Goal: Transaction & Acquisition: Purchase product/service

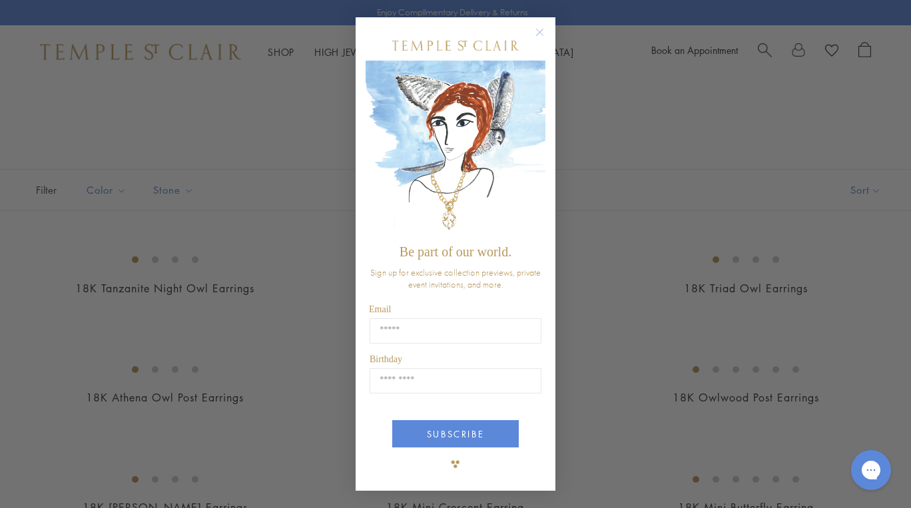
click at [541, 33] on circle "Close dialog" at bounding box center [540, 32] width 16 height 16
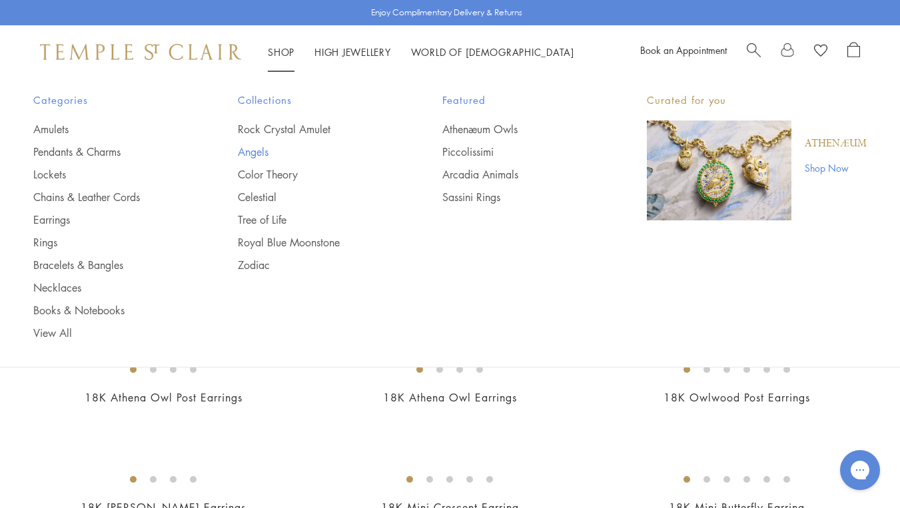
click at [264, 145] on link "Angels" at bounding box center [313, 152] width 151 height 15
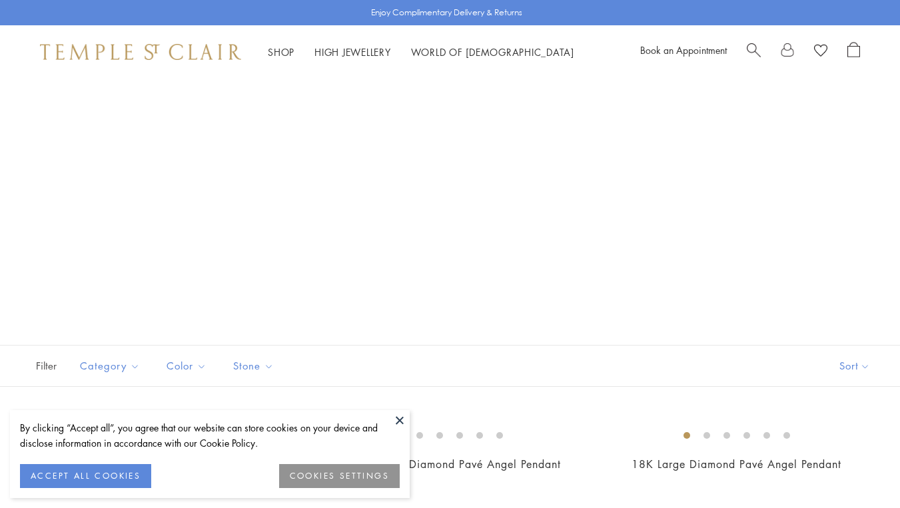
click at [406, 427] on button at bounding box center [400, 420] width 20 height 20
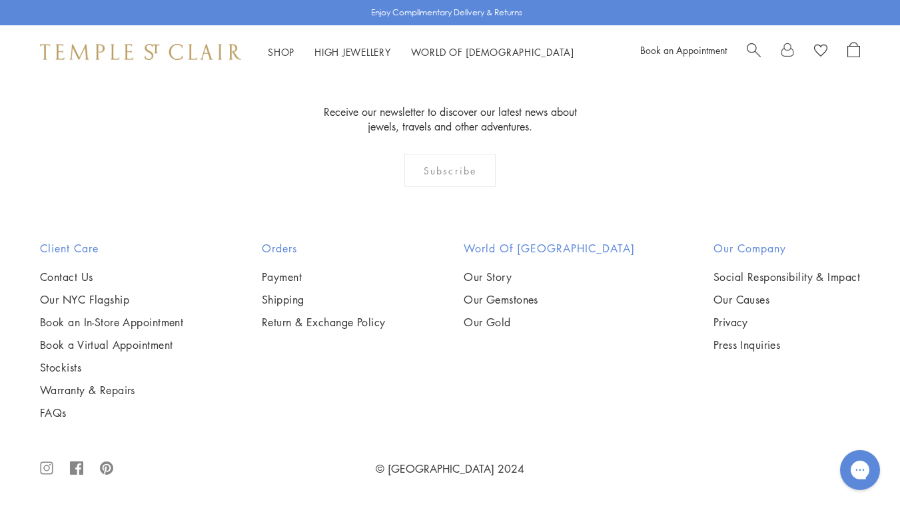
scroll to position [1389, 0]
click at [0, 0] on img at bounding box center [0, 0] width 0 height 0
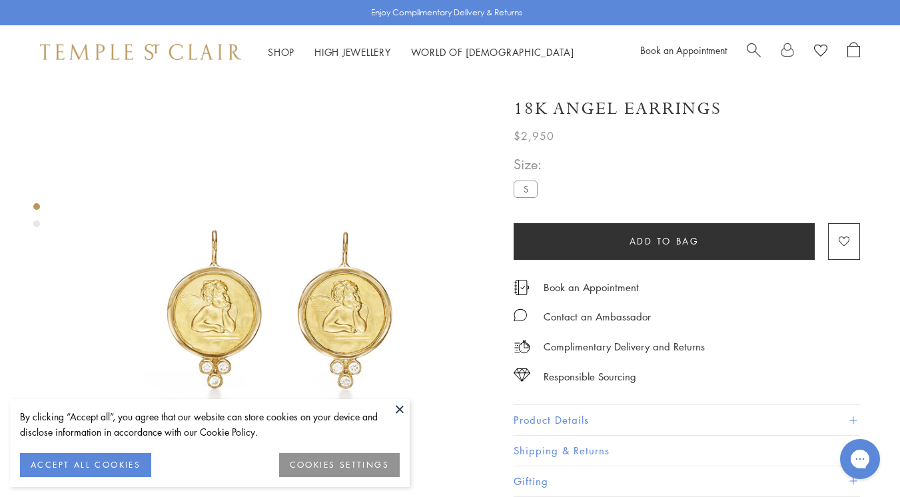
click at [402, 414] on button at bounding box center [400, 409] width 20 height 20
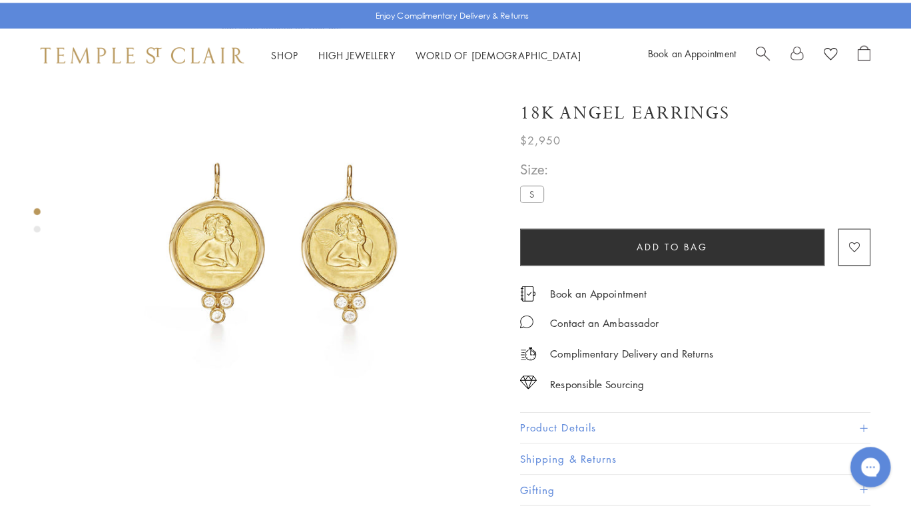
scroll to position [77, 0]
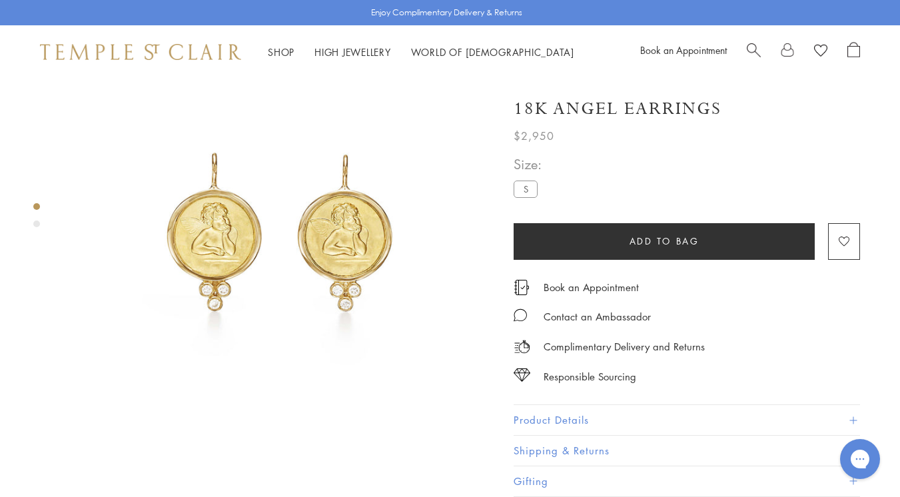
click at [756, 47] on span "Search" at bounding box center [754, 49] width 14 height 14
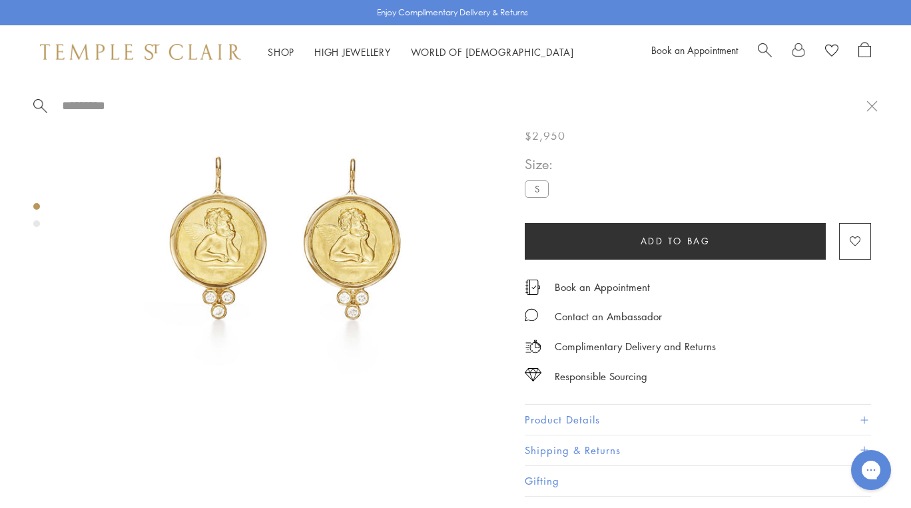
drag, startPoint x: 756, startPoint y: 47, endPoint x: 759, endPoint y: 7, distance: 40.1
click at [759, 7] on div "Enjoy Complimentary Delivery & Returns Shop Shop Categories Amulets Pendants & …" at bounding box center [455, 39] width 911 height 79
click at [92, 109] on input "search" at bounding box center [464, 105] width 806 height 15
type input "*"
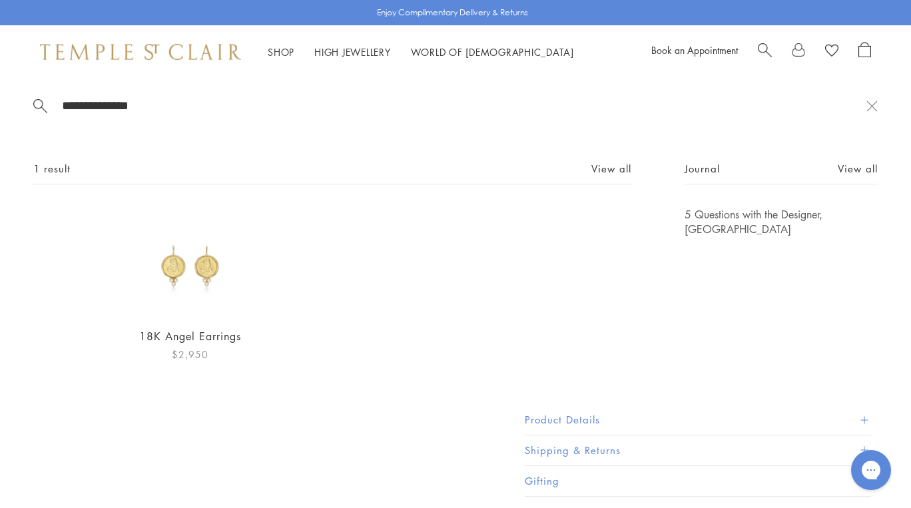
type input "**********"
click at [192, 270] on img at bounding box center [190, 261] width 109 height 109
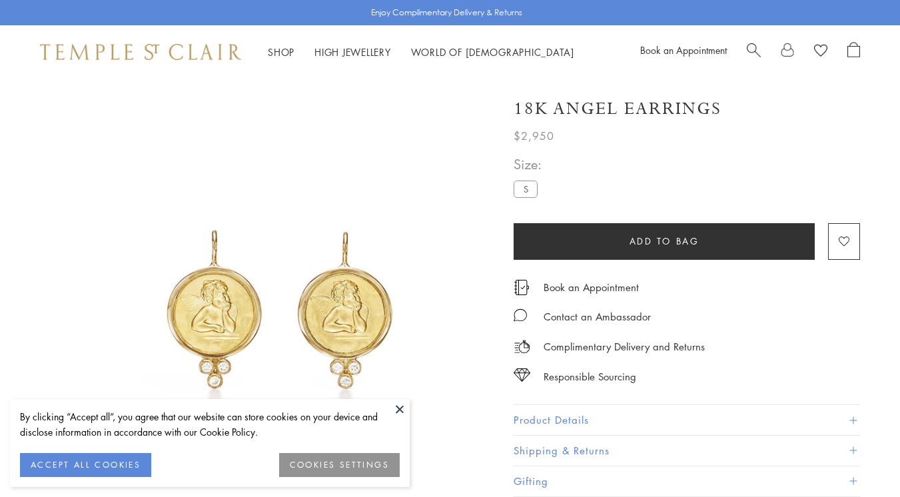
click at [394, 412] on button at bounding box center [400, 409] width 20 height 20
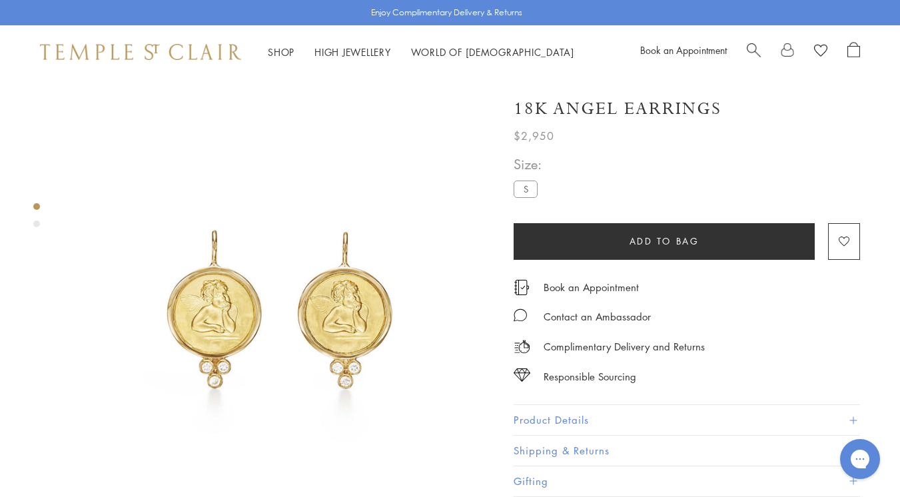
click at [593, 421] on button "Product Details" at bounding box center [686, 420] width 346 height 30
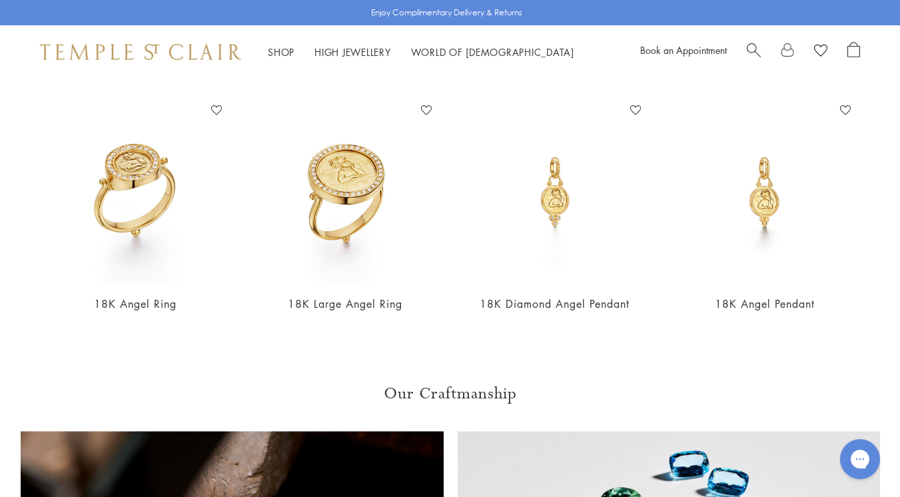
scroll to position [946, 0]
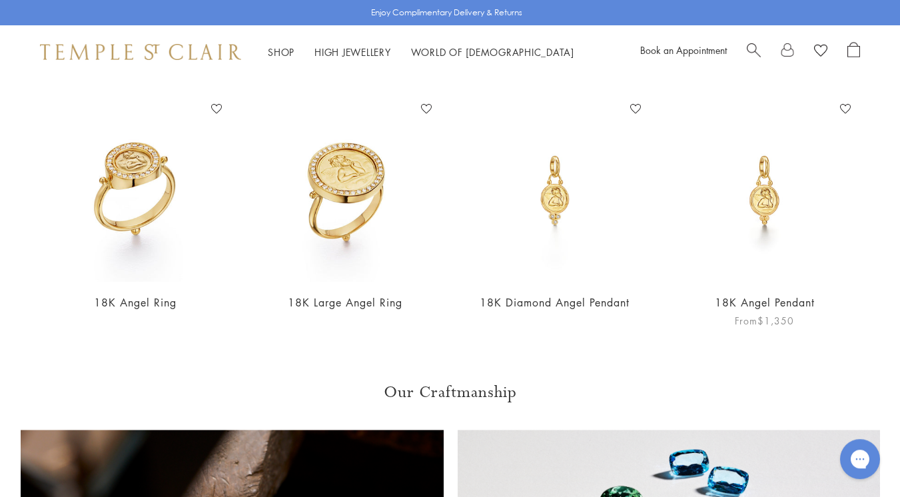
click at [765, 188] on img at bounding box center [764, 190] width 183 height 183
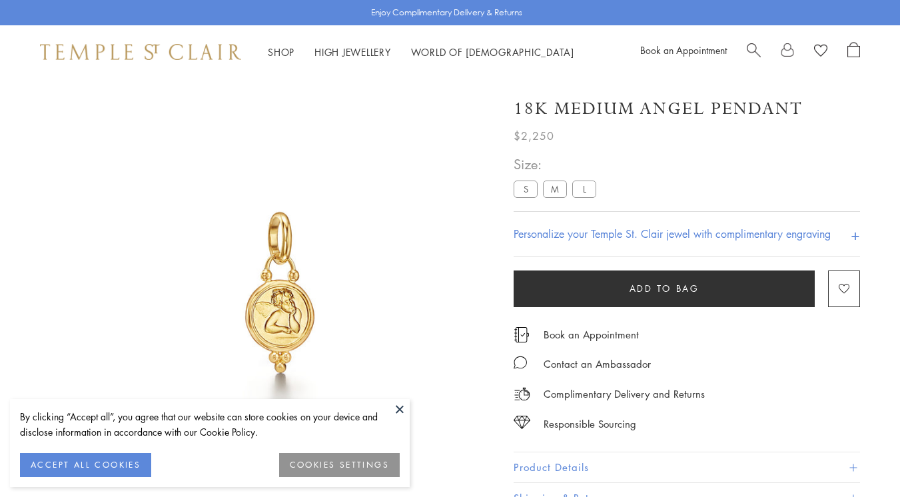
click at [407, 415] on button at bounding box center [400, 409] width 20 height 20
